Goal: Task Accomplishment & Management: Use online tool/utility

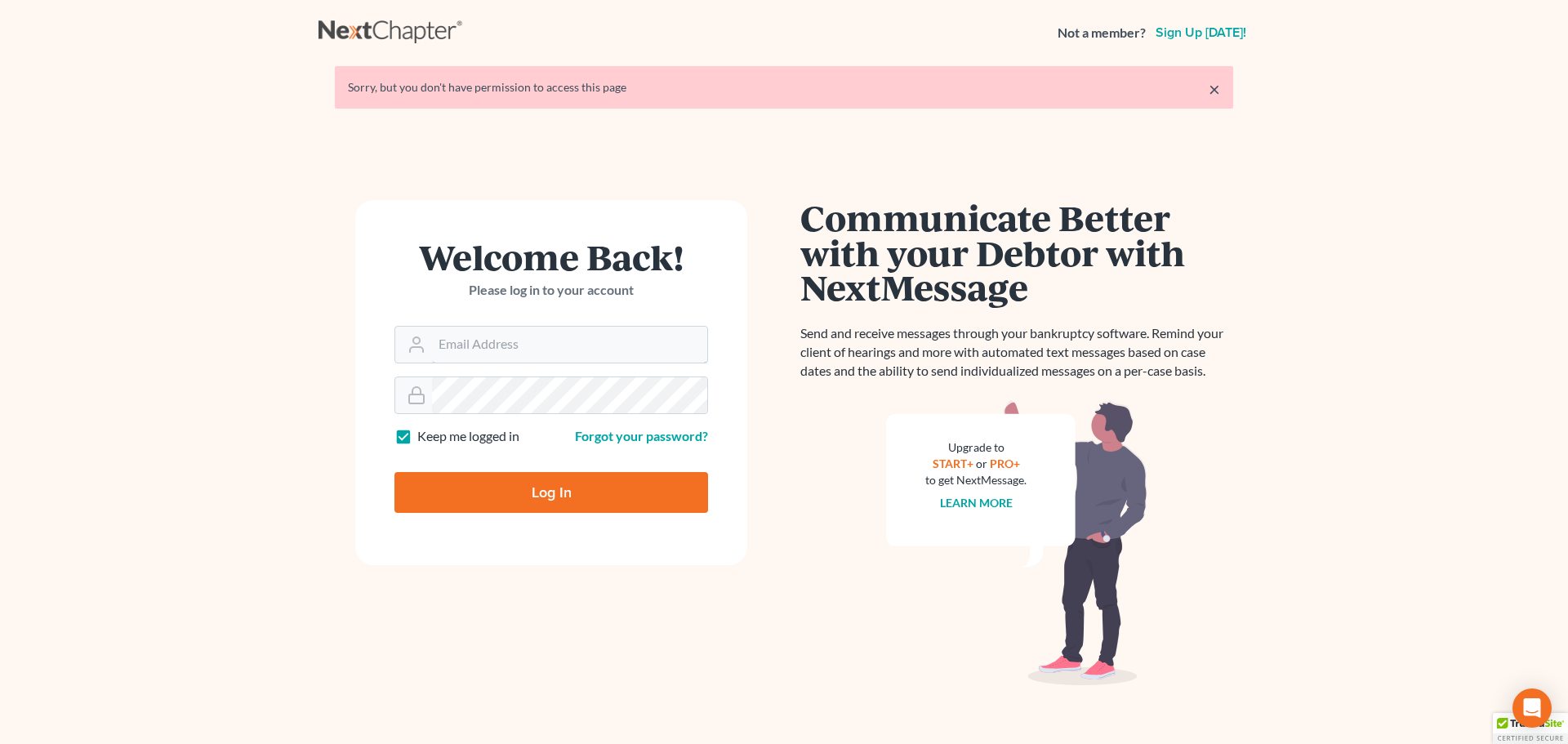
type input "[PERSON_NAME][EMAIL_ADDRESS][DOMAIN_NAME]"
click at [601, 495] on input "Log In" at bounding box center [552, 492] width 314 height 41
type input "Thinking..."
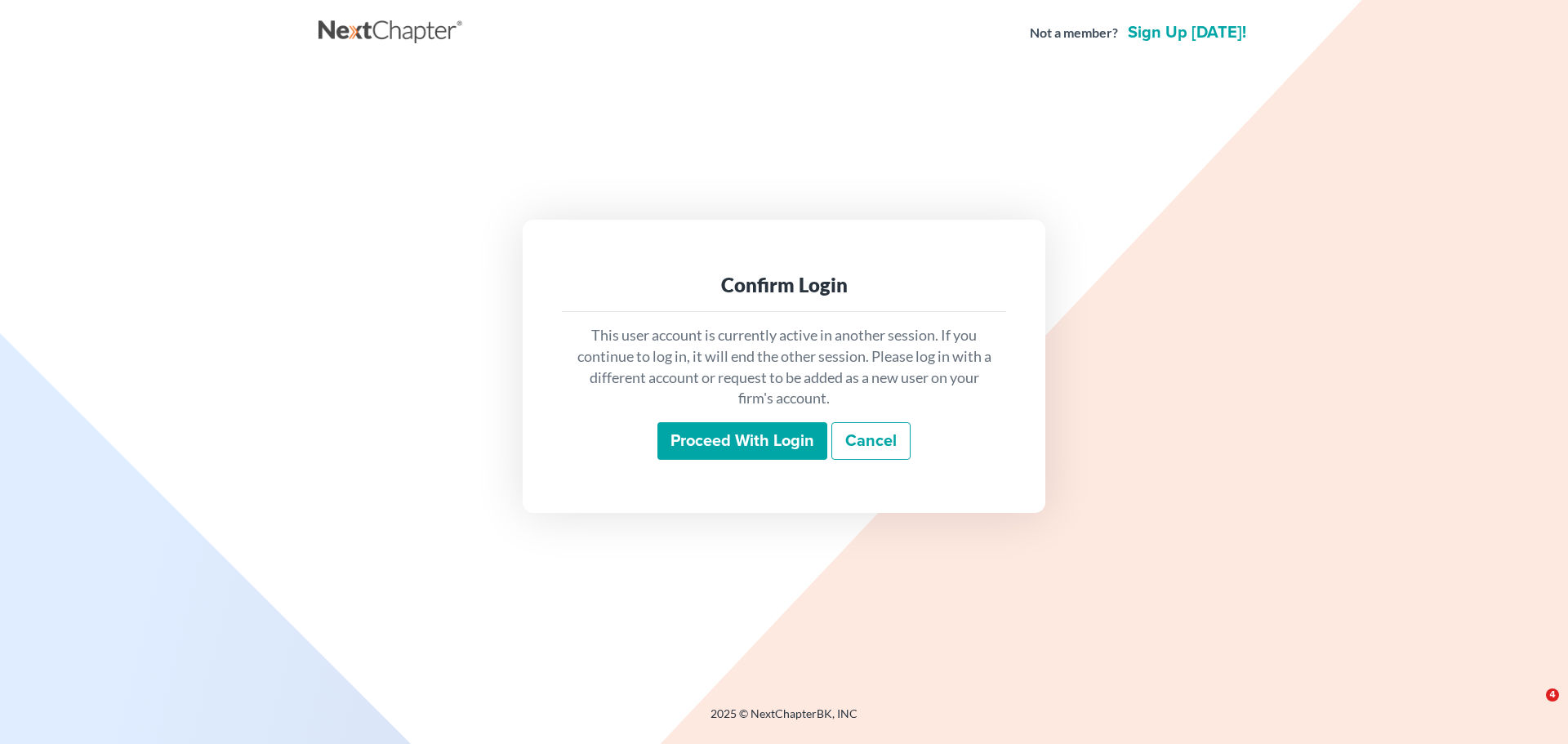
click at [711, 433] on input "Proceed with login" at bounding box center [742, 441] width 170 height 37
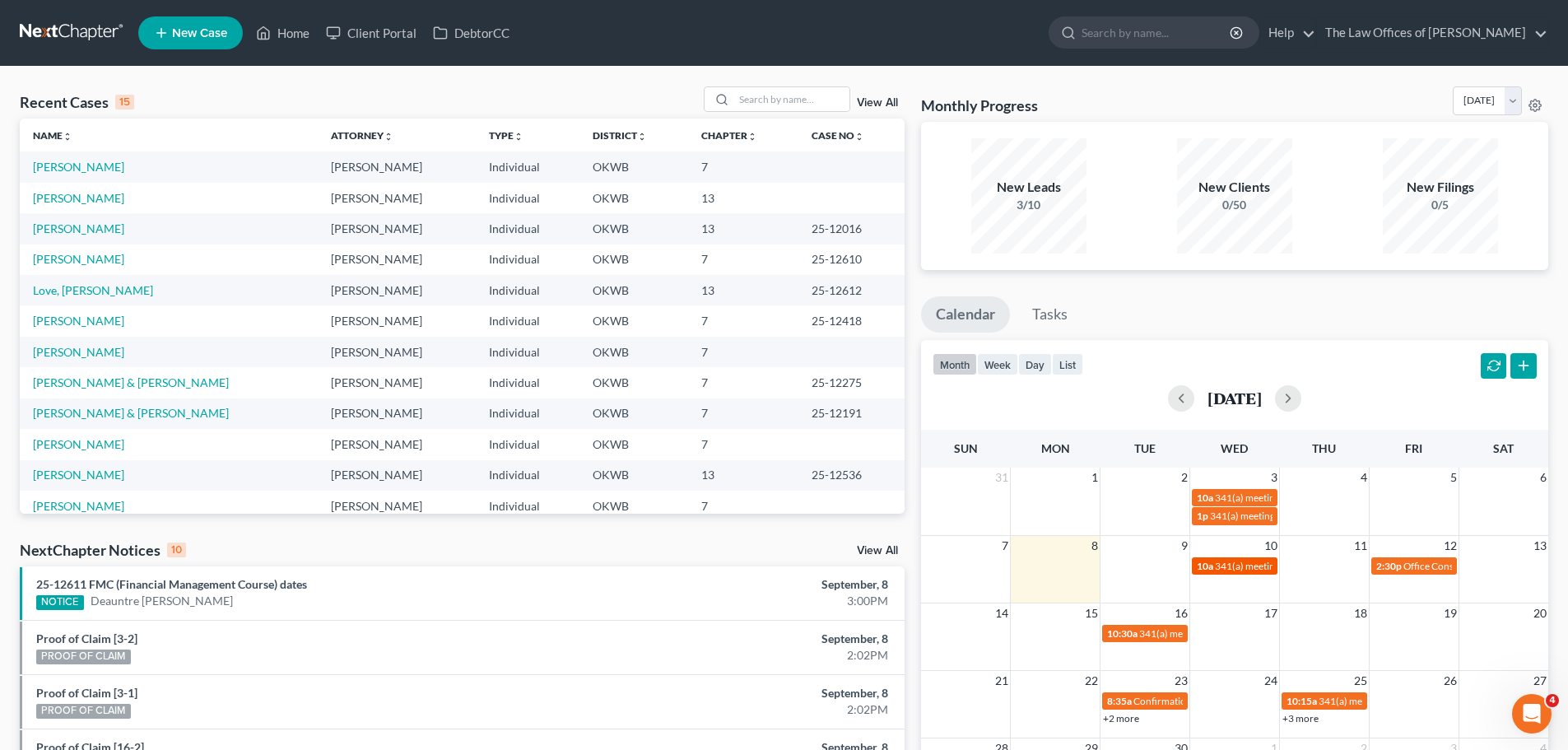
click at [1256, 567] on span "341(a) meeting for [PERSON_NAME] & [PERSON_NAME]" at bounding box center [1338, 566] width 246 height 12
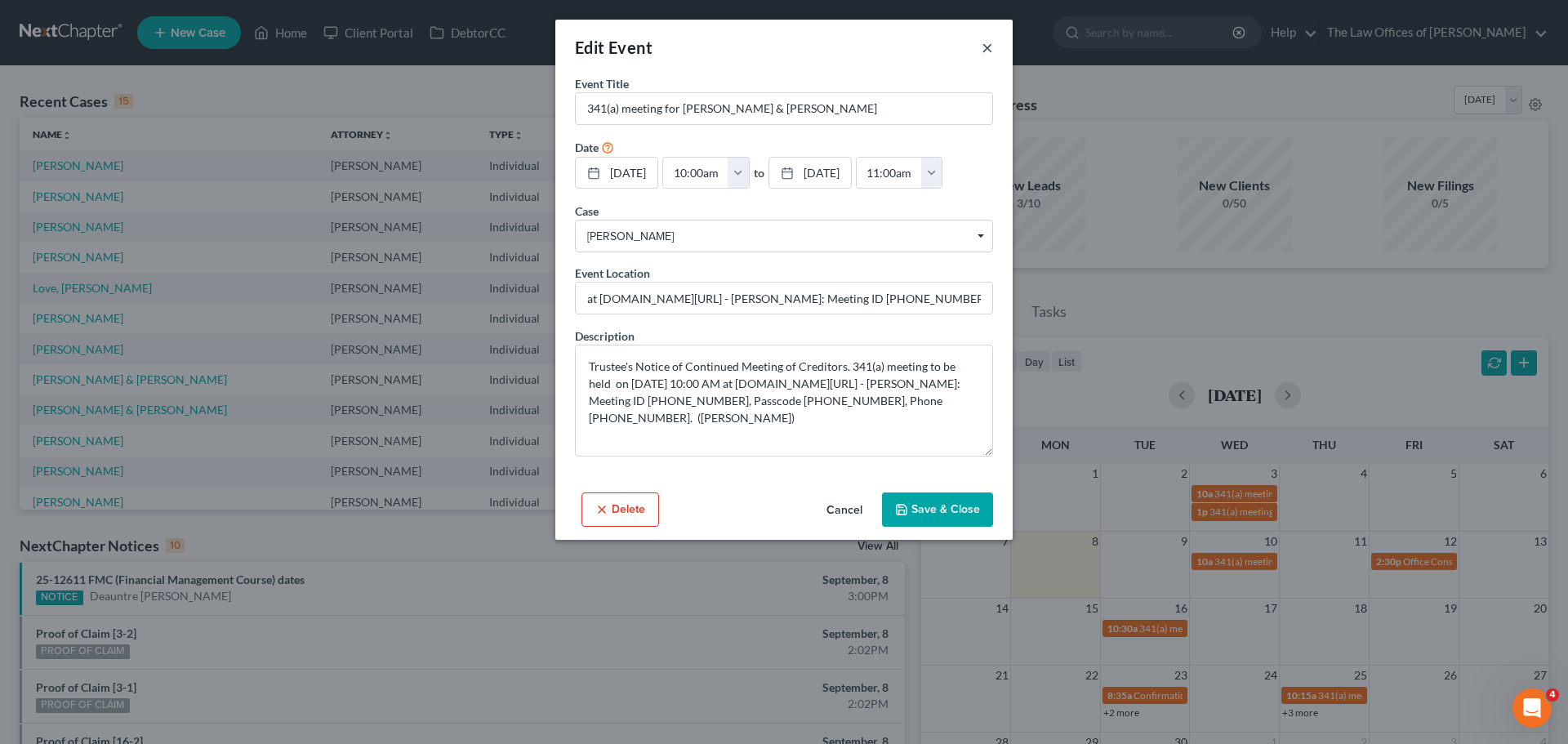
click at [987, 51] on button "×" at bounding box center [987, 46] width 11 height 20
